Goal: Register for event/course

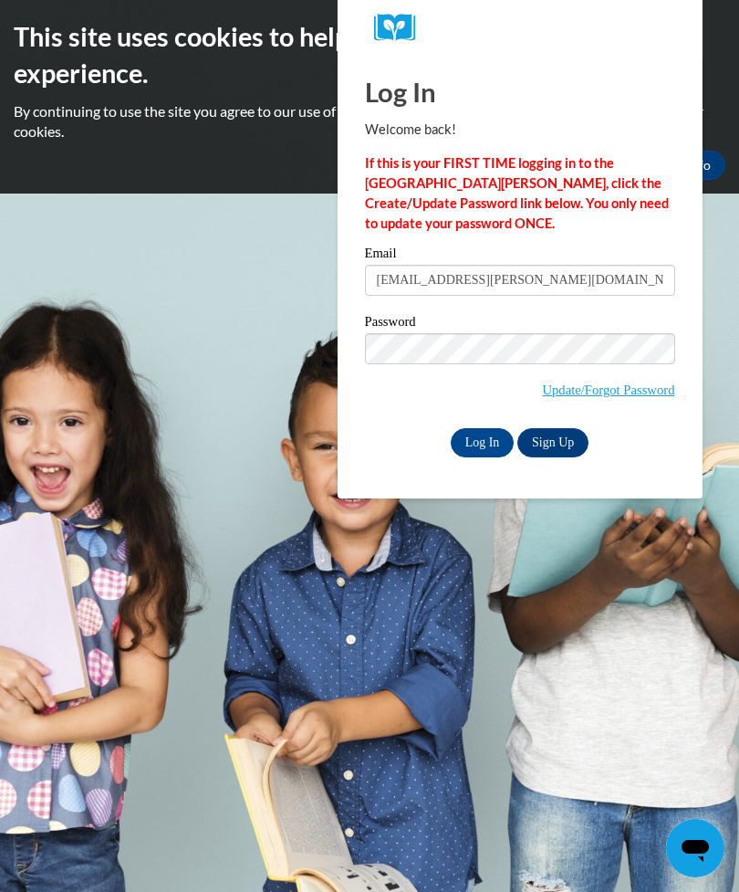
type input "chilupuru.sravanthi@gmail.com"
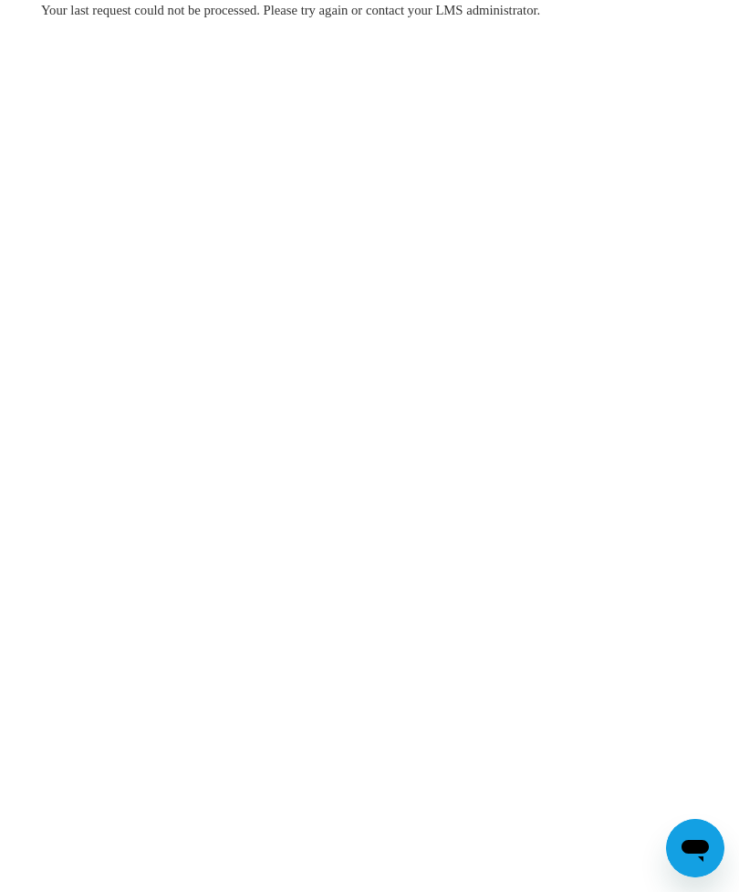
click at [713, 143] on body "Your last request could not be processed. Please try again or contact your LMS …" at bounding box center [369, 446] width 739 height 892
click at [683, 140] on body "Your last request could not be processed. Please try again or contact your LMS …" at bounding box center [369, 446] width 739 height 892
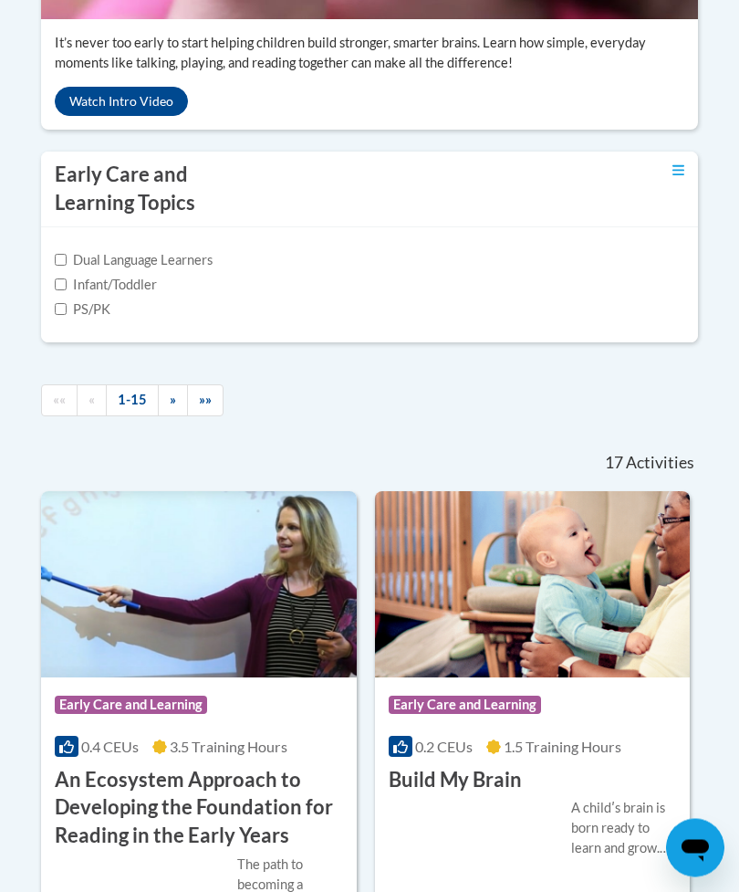
click at [63, 316] on input "PS/PK" at bounding box center [61, 310] width 12 height 12
checkbox input "true"
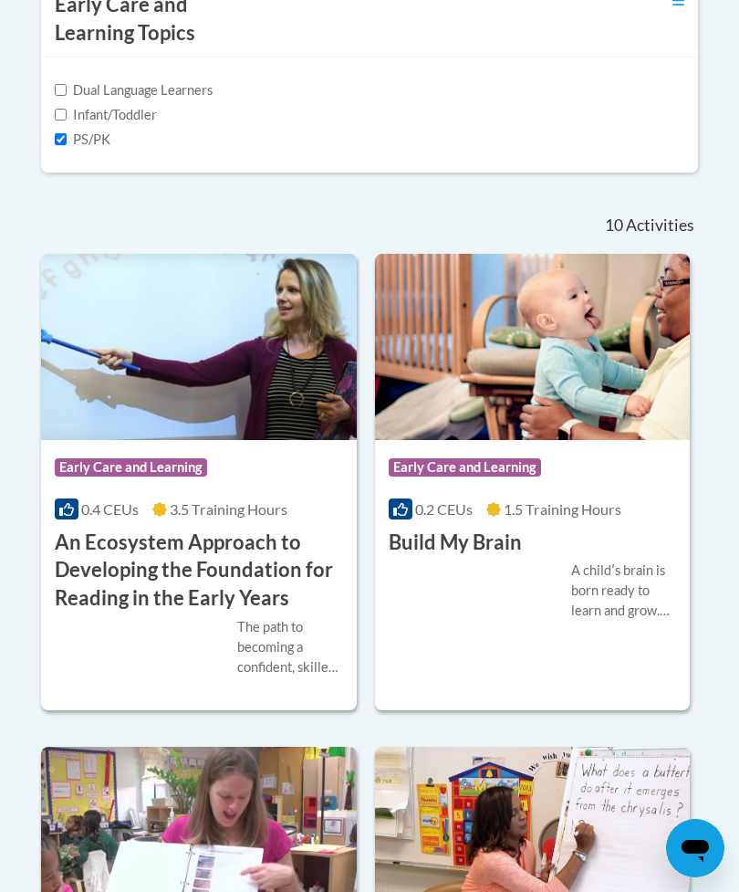
scroll to position [996, 0]
click at [57, 121] on input "Infant/Toddler" at bounding box center [61, 116] width 12 height 12
checkbox input "true"
click at [67, 145] on input "PS/PK" at bounding box center [61, 139] width 12 height 12
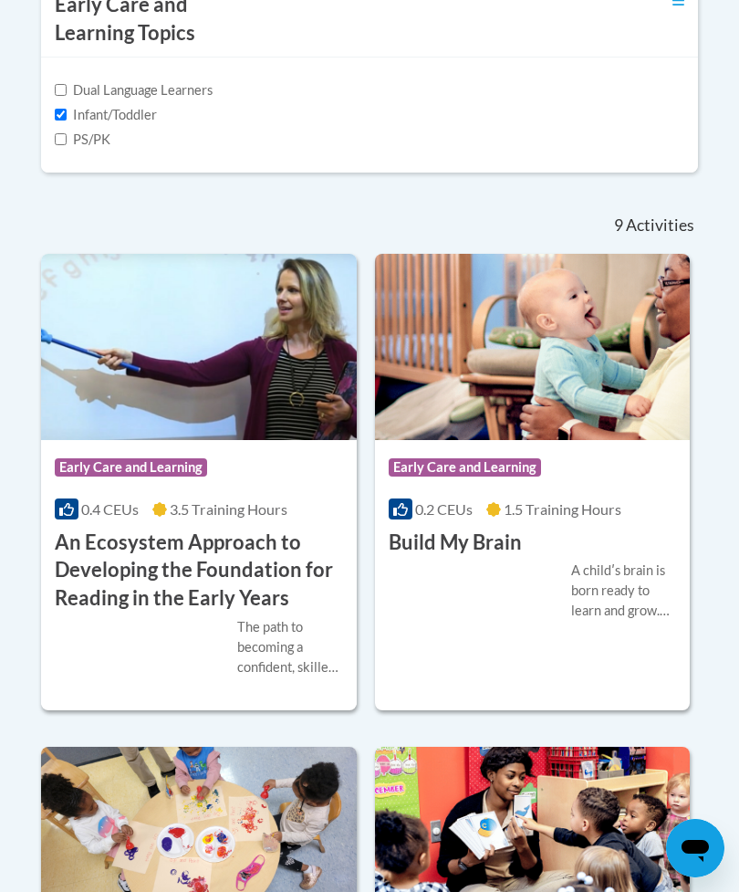
click at [62, 145] on input "PS/PK" at bounding box center [61, 139] width 12 height 12
checkbox input "true"
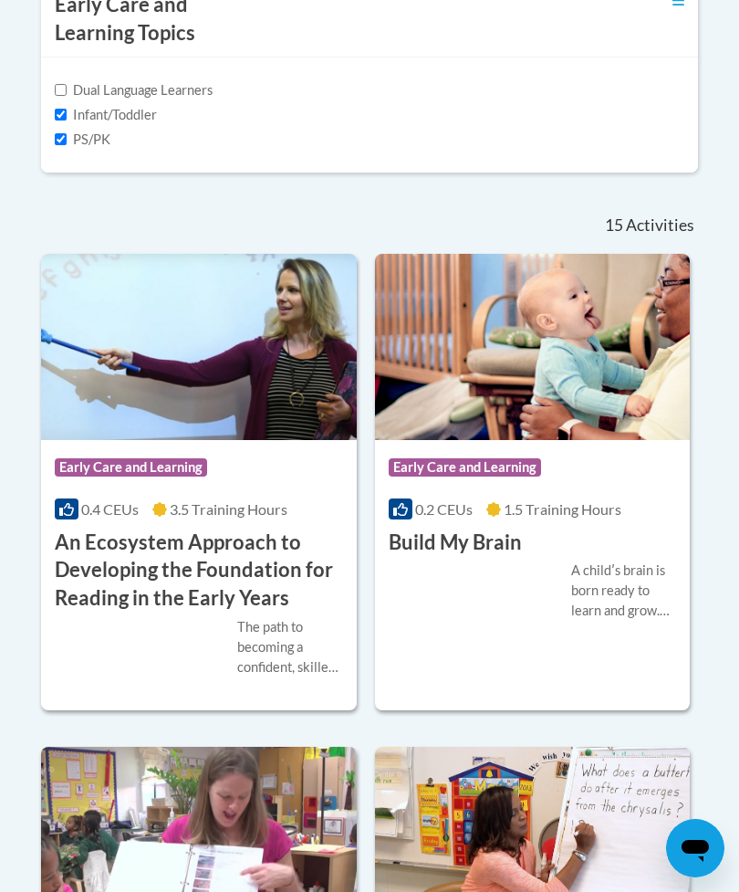
click at [56, 120] on input "Infant/Toddler" at bounding box center [61, 115] width 12 height 12
click at [60, 120] on input "Infant/Toddler" at bounding box center [61, 115] width 12 height 12
checkbox input "true"
click at [60, 145] on input "PS/PK" at bounding box center [61, 139] width 12 height 12
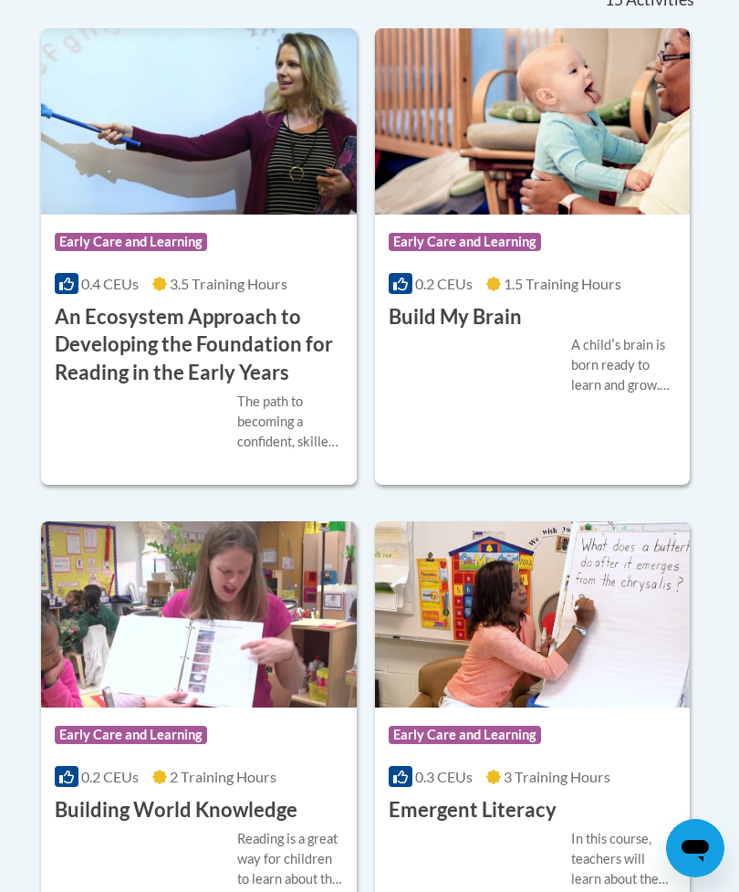
scroll to position [1224, 0]
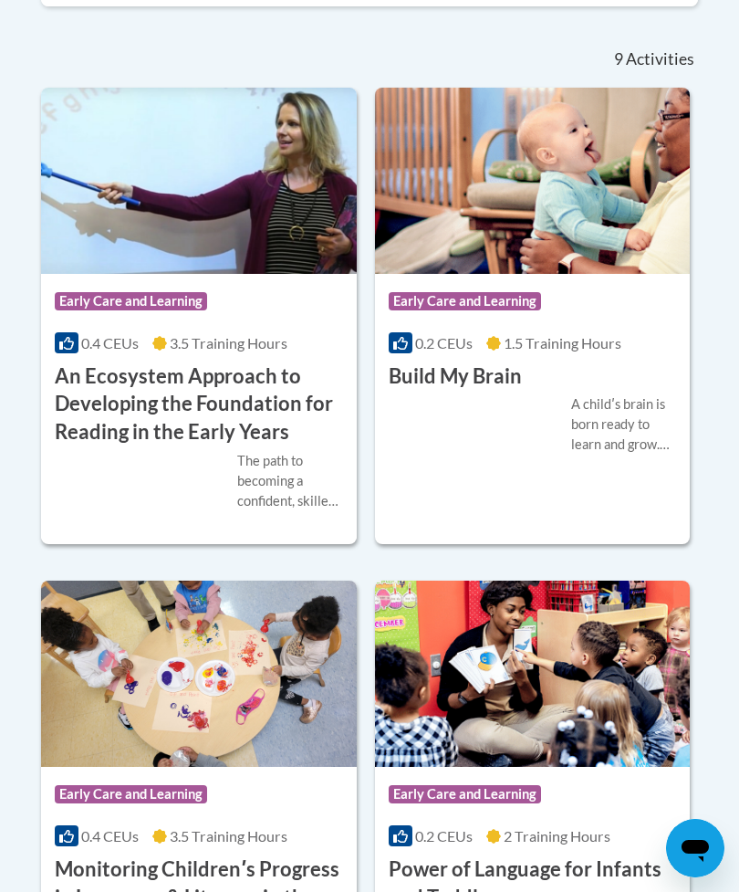
scroll to position [1128, 0]
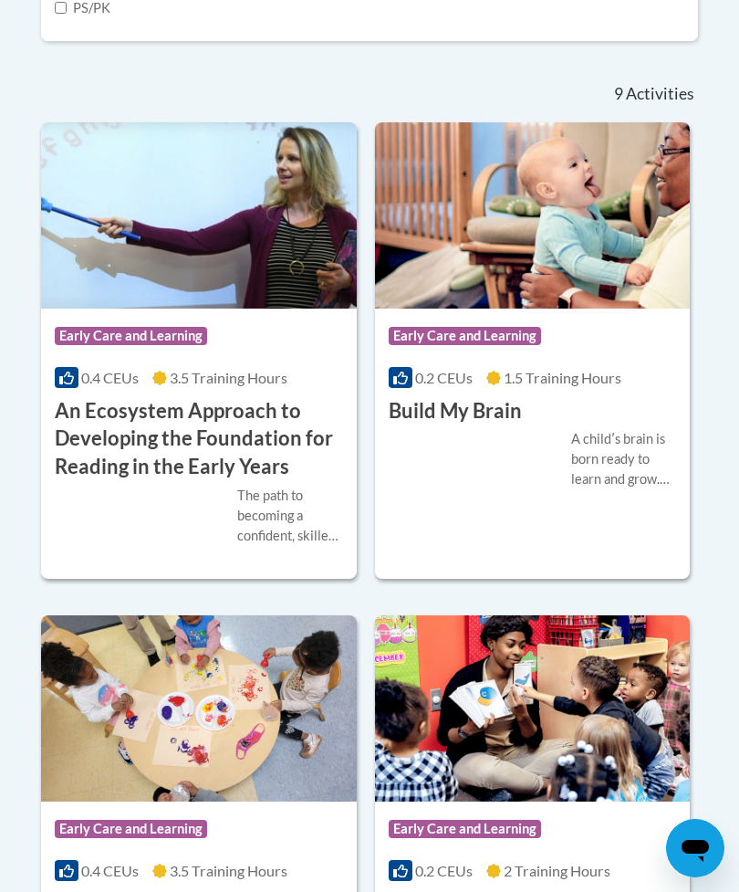
click at [64, 14] on input "PS/PK" at bounding box center [61, 8] width 12 height 12
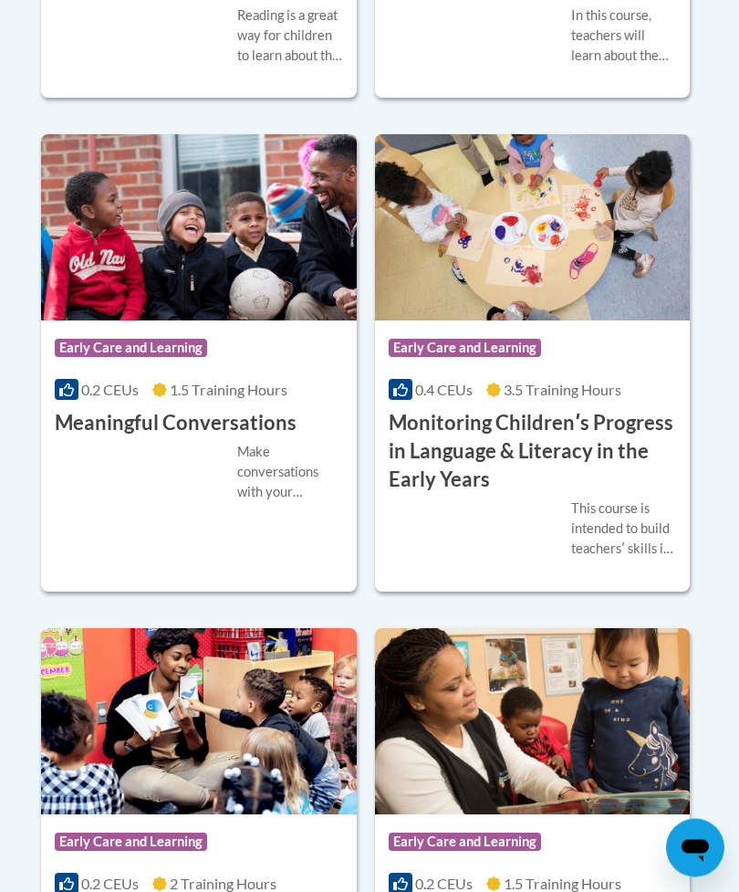
scroll to position [2041, 0]
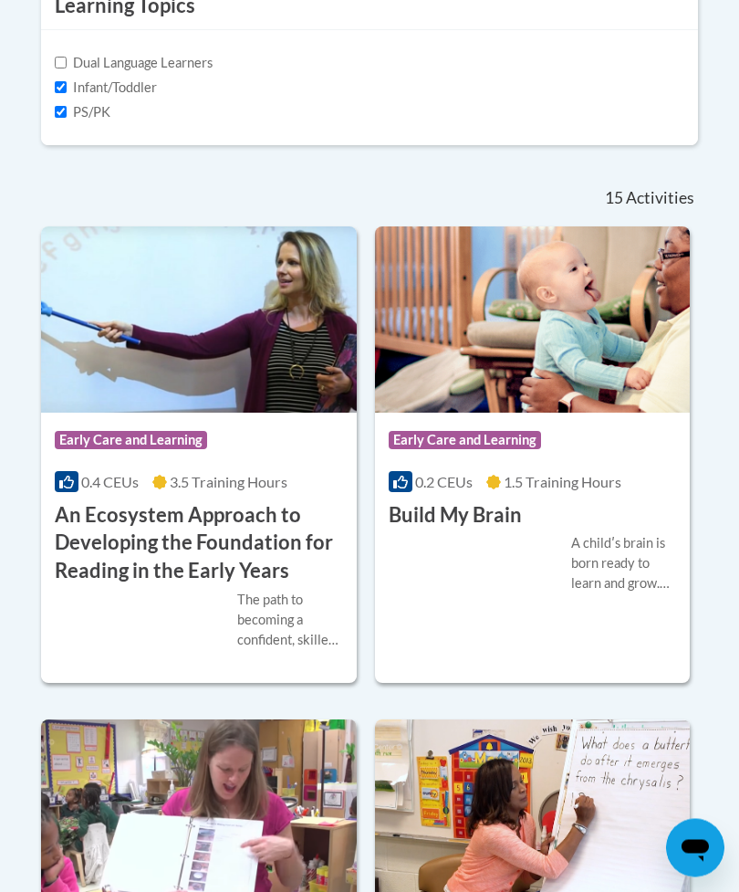
click at [58, 119] on input "PS/PK" at bounding box center [61, 113] width 12 height 12
checkbox input "false"
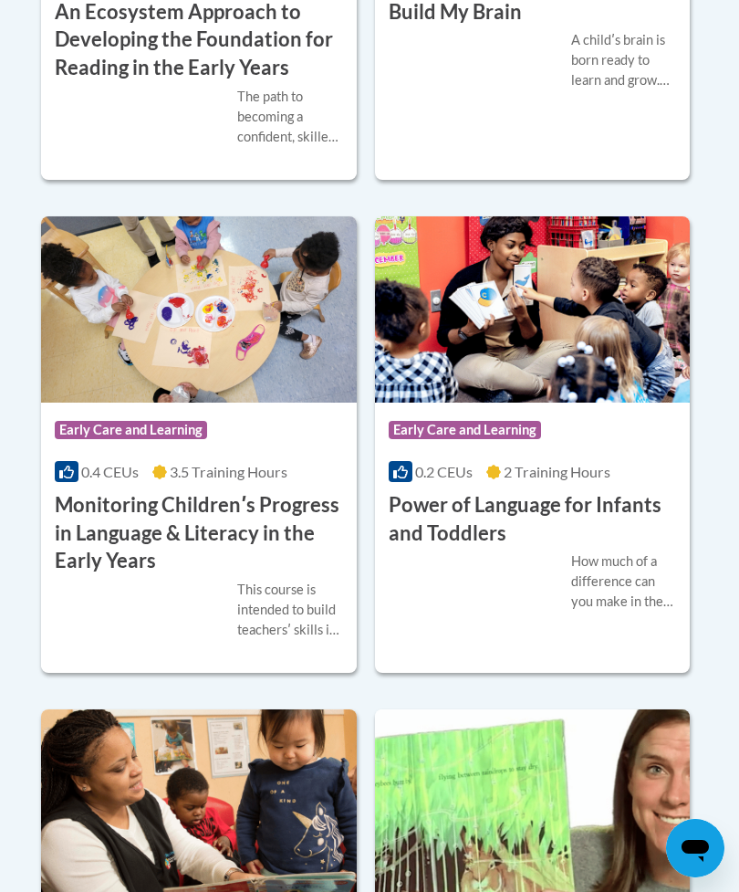
scroll to position [1501, 0]
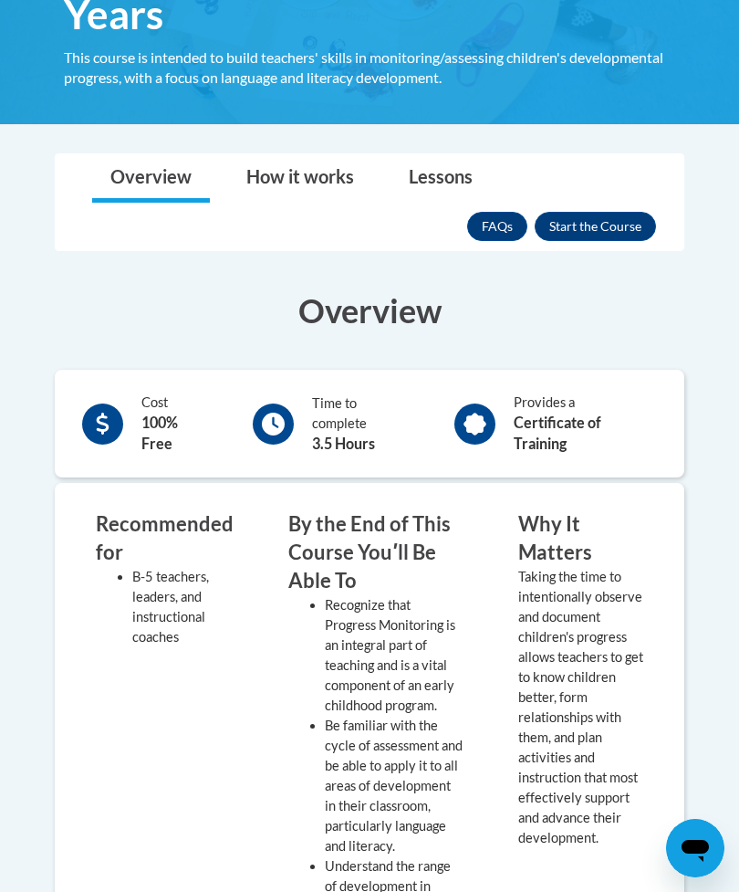
scroll to position [484, 0]
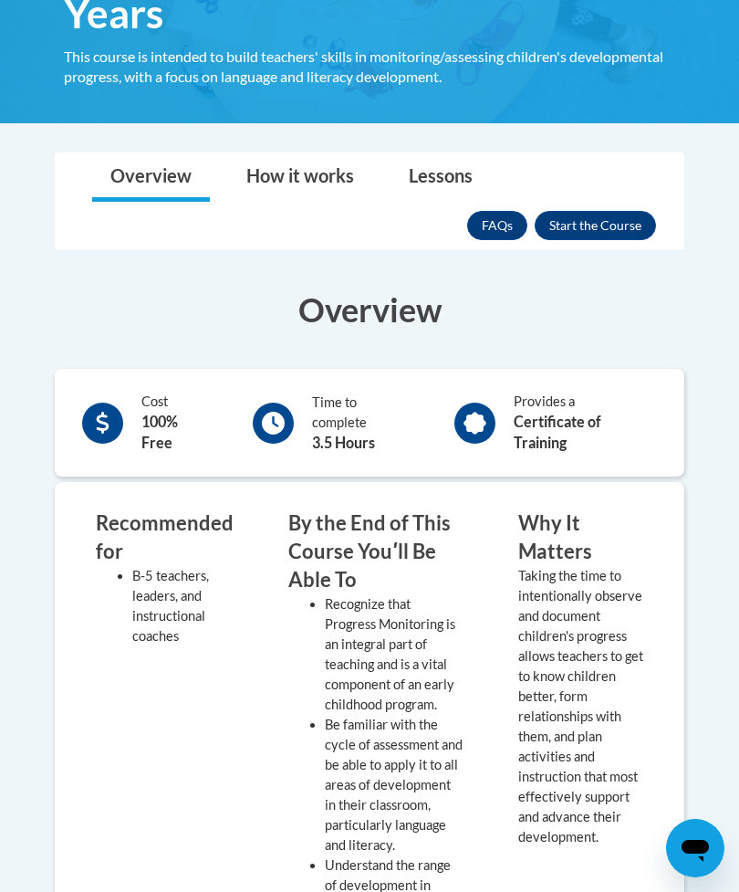
click at [631, 216] on button "Enroll" at bounding box center [595, 225] width 121 height 29
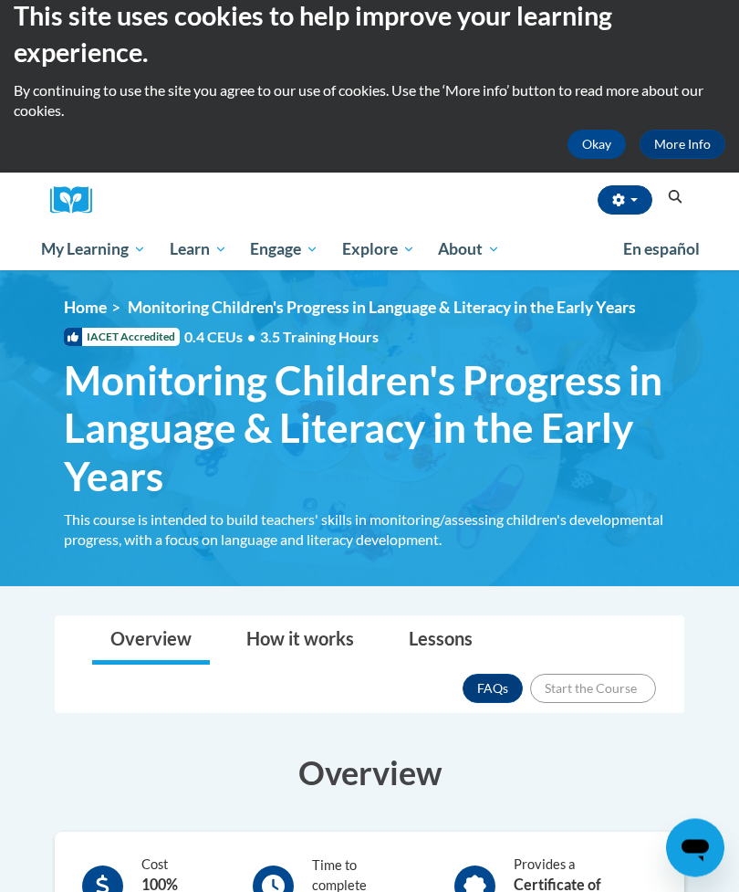
scroll to position [0, 0]
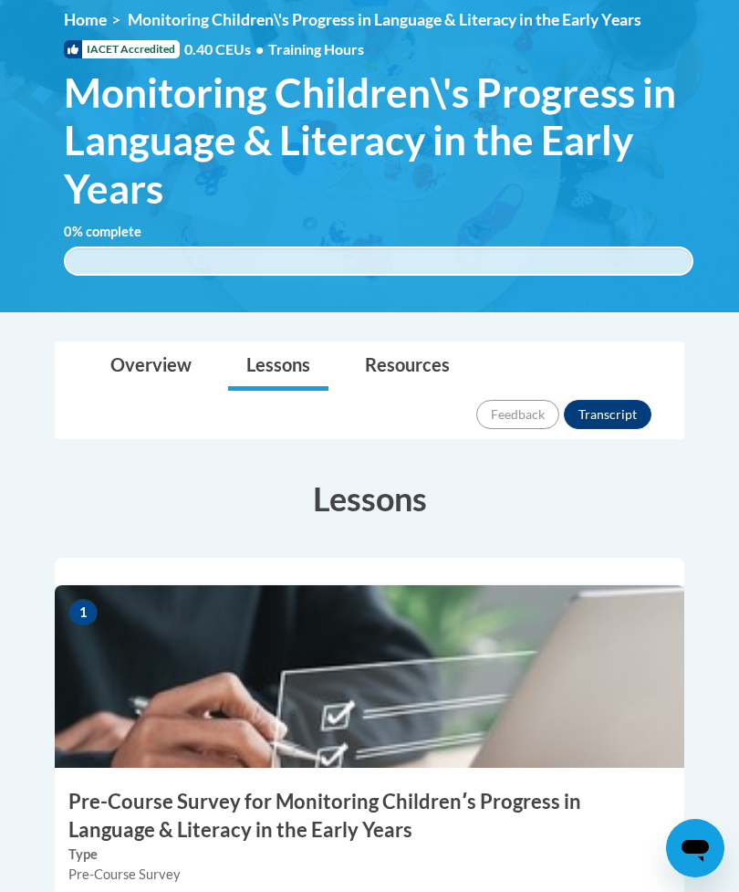
scroll to position [306, 0]
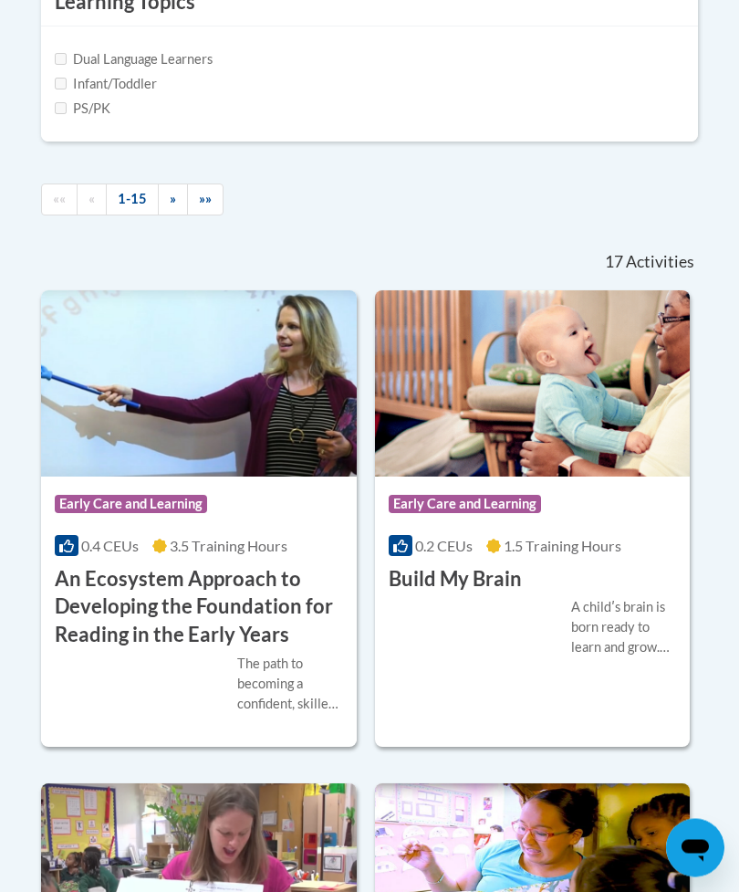
scroll to position [1028, 0]
click at [62, 119] on label "PS/PK" at bounding box center [83, 109] width 56 height 20
click at [62, 114] on input "PS/PK" at bounding box center [61, 108] width 12 height 12
checkbox input "true"
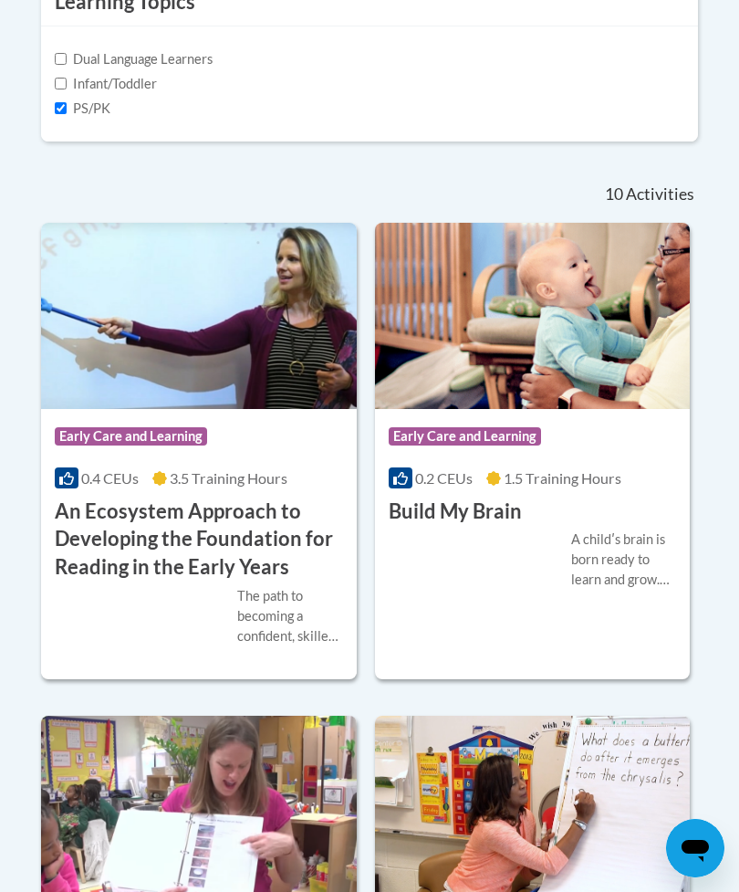
click at [55, 89] on input "Infant/Toddler" at bounding box center [61, 84] width 12 height 12
checkbox input "true"
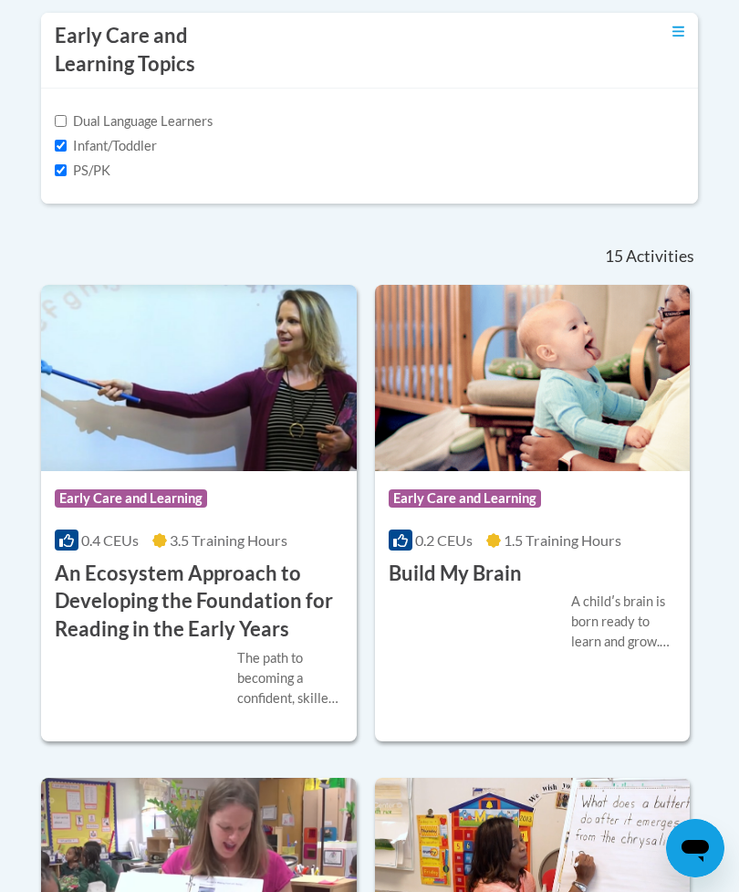
scroll to position [969, 0]
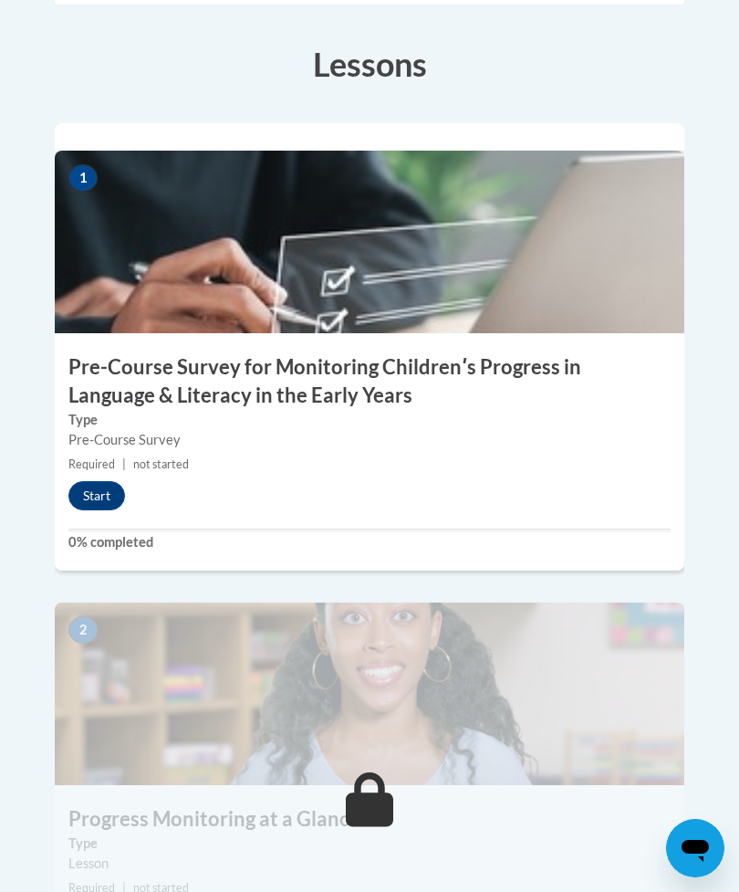
scroll to position [742, 0]
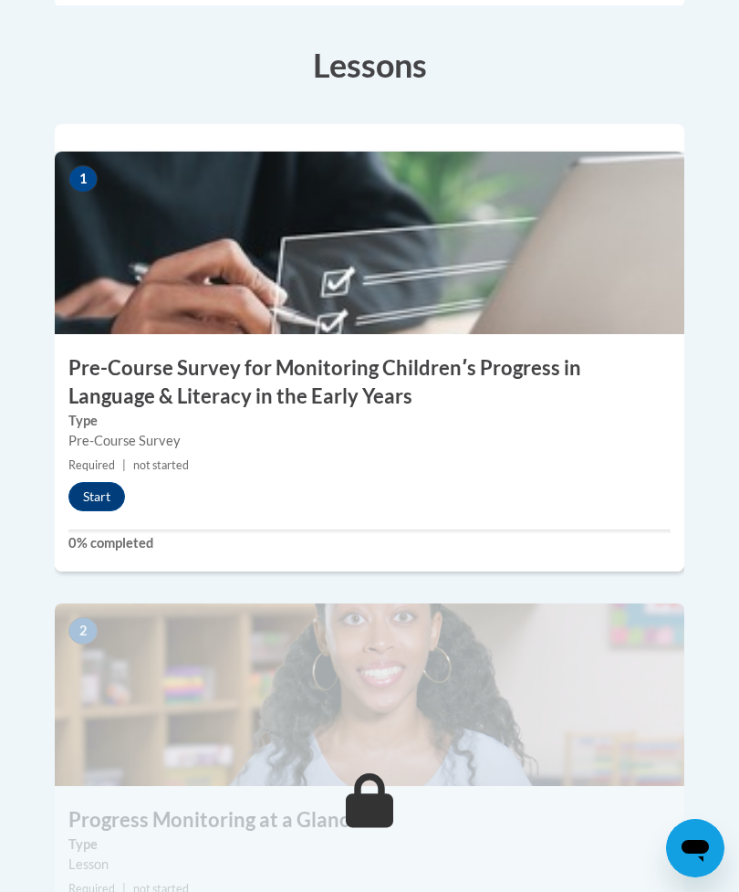
click at [80, 482] on button "Start" at bounding box center [96, 496] width 57 height 29
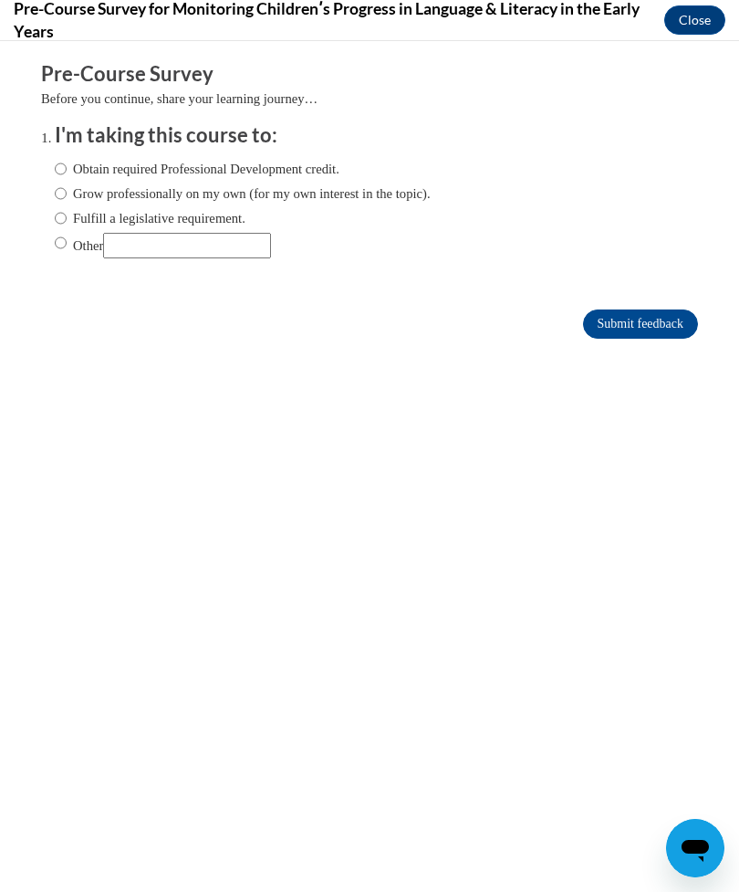
scroll to position [0, 0]
click at [67, 163] on input "Obtain required Professional Development credit." at bounding box center [61, 169] width 12 height 20
radio input "true"
click at [652, 339] on input "Submit feedback" at bounding box center [640, 323] width 115 height 29
click at [673, 314] on input "Submit feedback" at bounding box center [640, 323] width 115 height 29
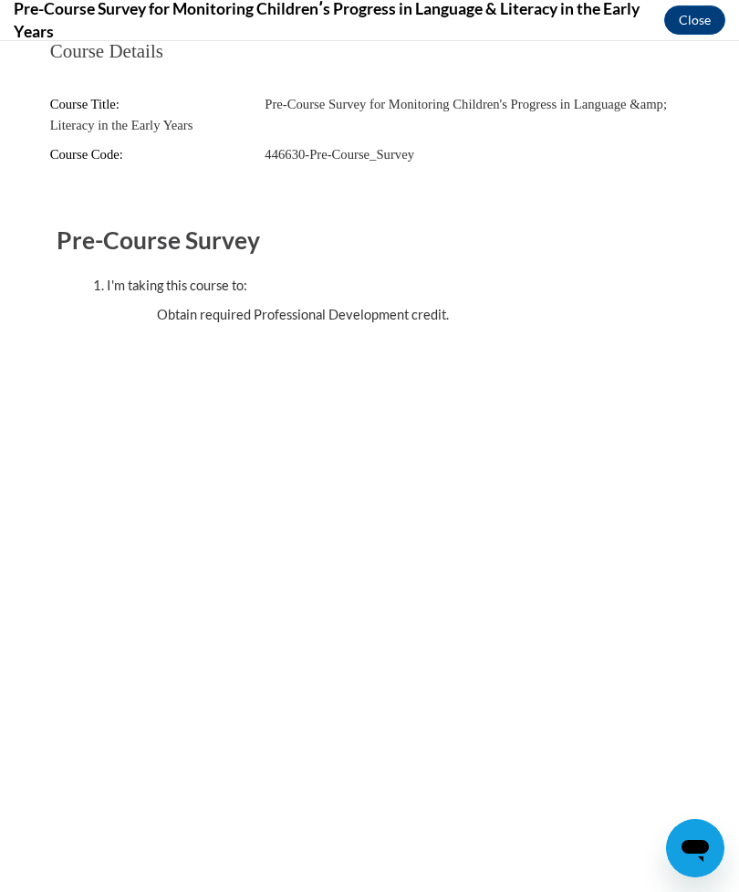
click at [700, 19] on button "Close" at bounding box center [694, 19] width 61 height 29
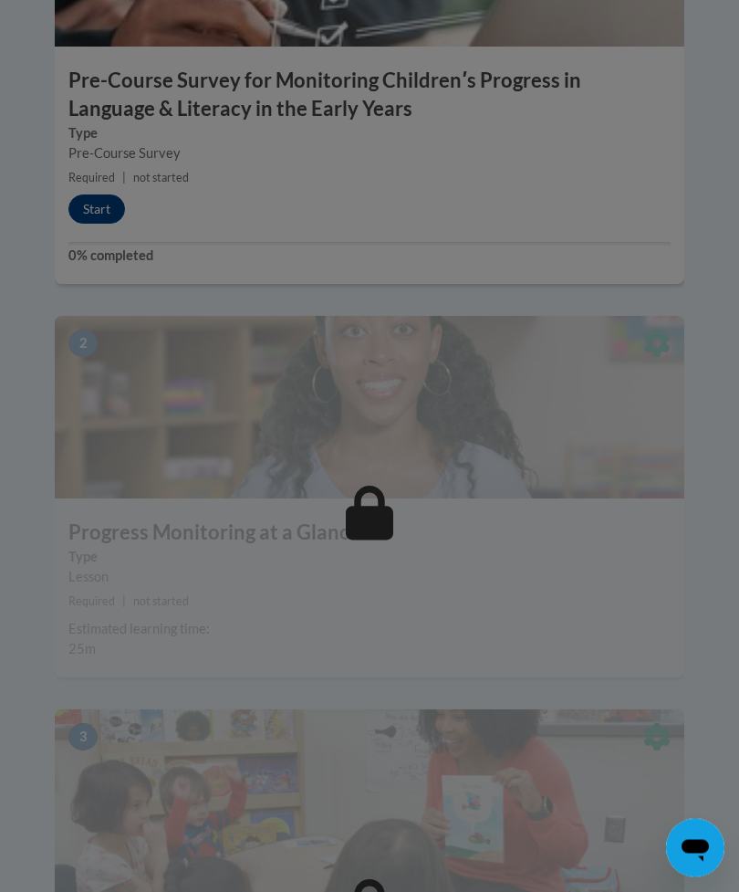
scroll to position [1041, 0]
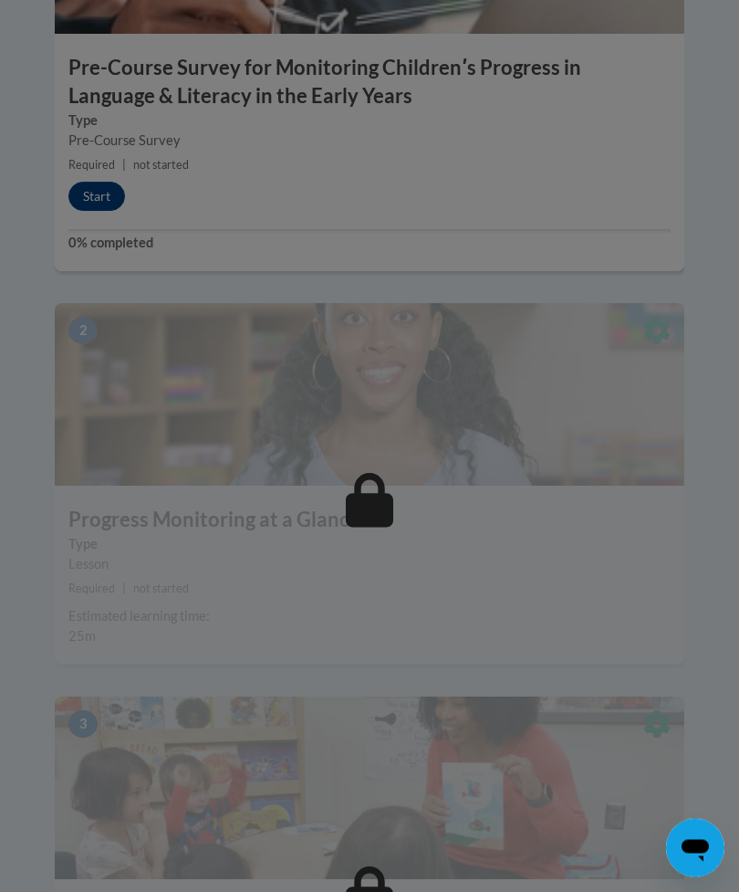
click at [555, 300] on div at bounding box center [369, 446] width 739 height 892
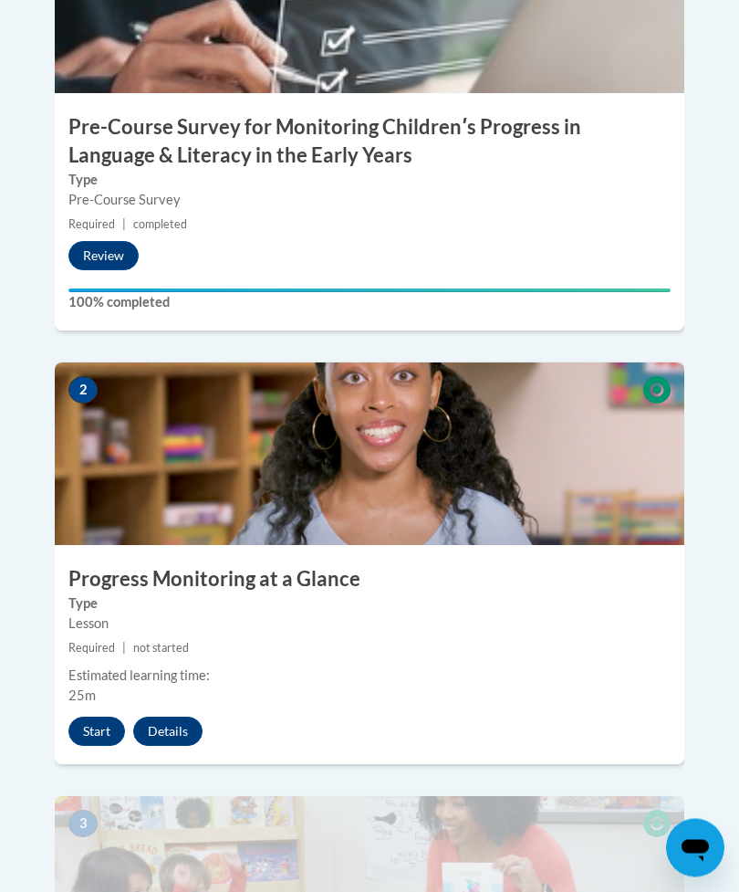
scroll to position [983, 0]
click at [414, 389] on img at bounding box center [370, 453] width 630 height 183
click at [94, 717] on button "Start" at bounding box center [96, 731] width 57 height 29
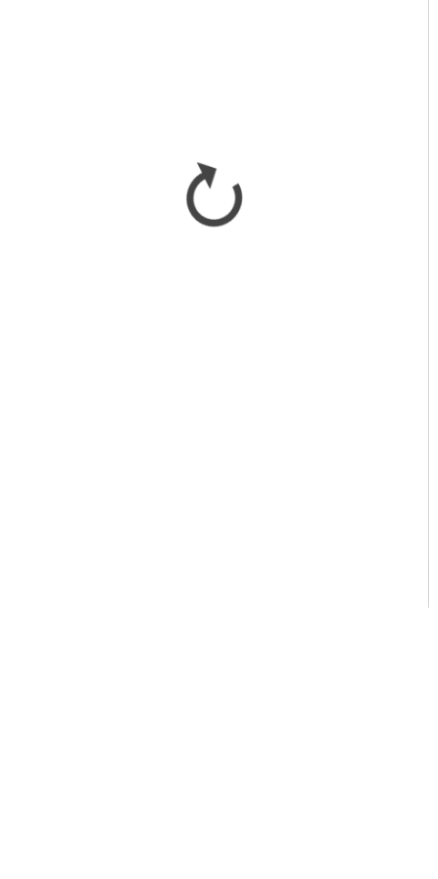
scroll to position [1423, 0]
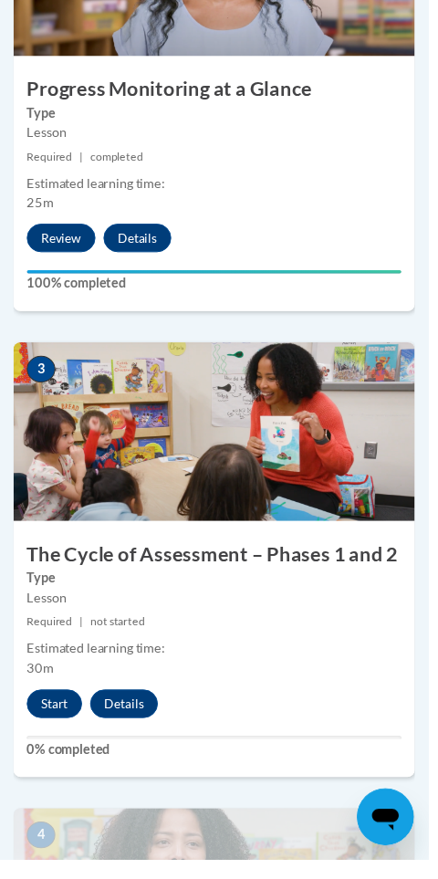
scroll to position [1417, 0]
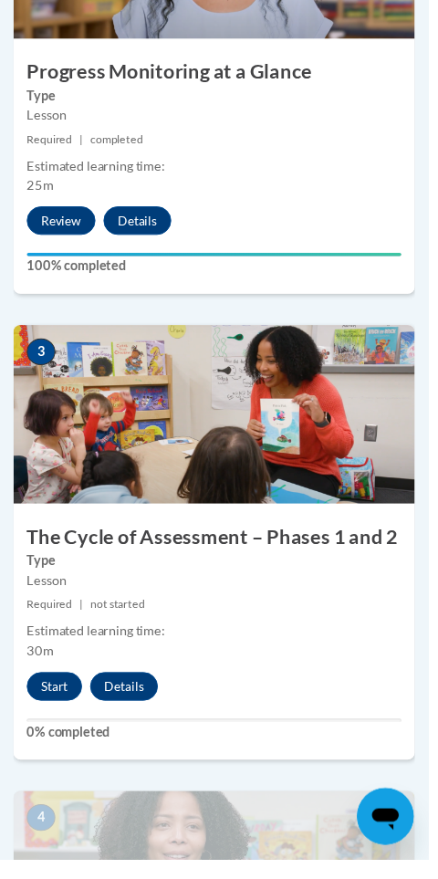
click at [62, 687] on button "Start" at bounding box center [55, 701] width 57 height 29
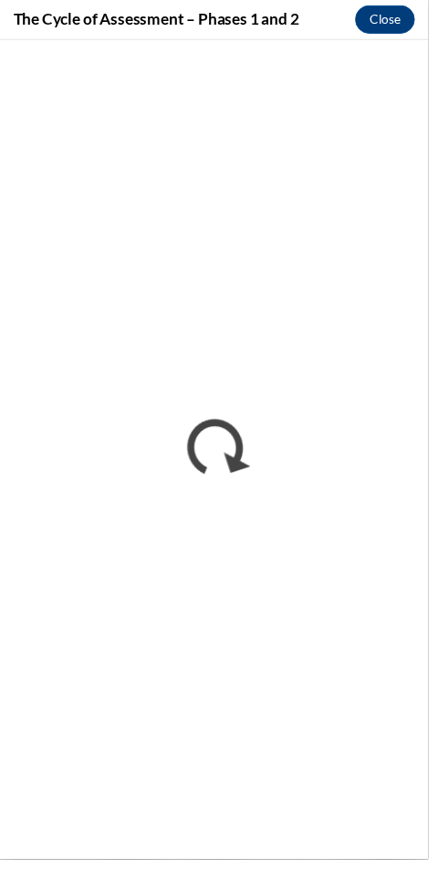
scroll to position [1418, 0]
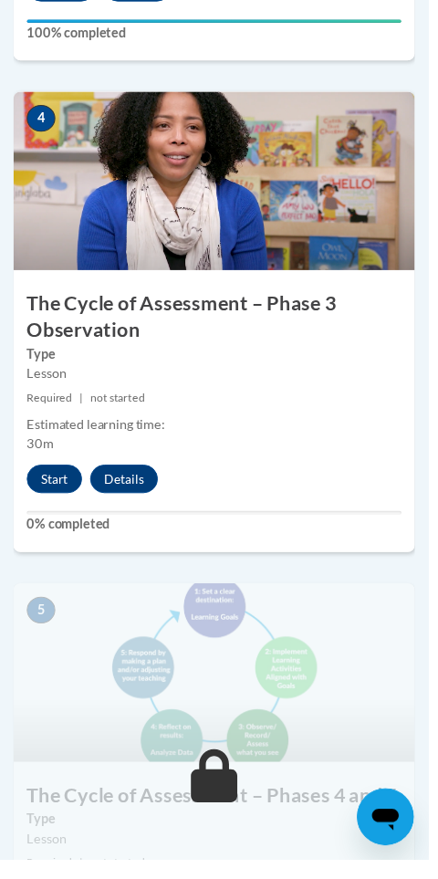
click at [57, 476] on button "Start" at bounding box center [55, 489] width 57 height 29
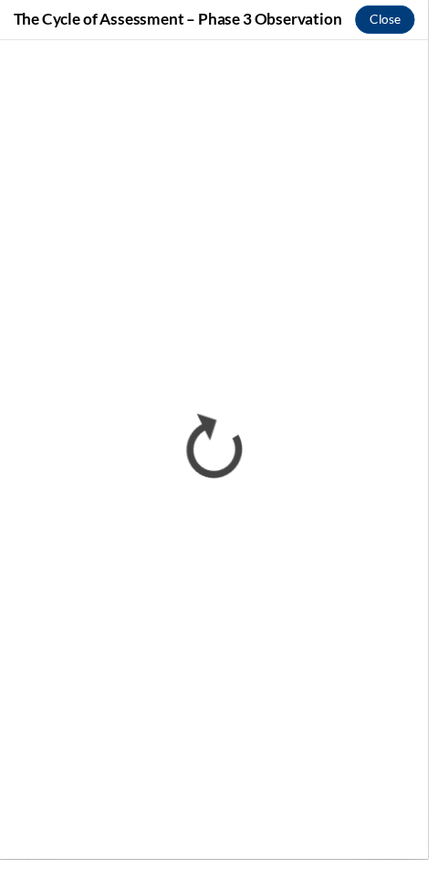
scroll to position [2186, 0]
